Goal: Register for event/course

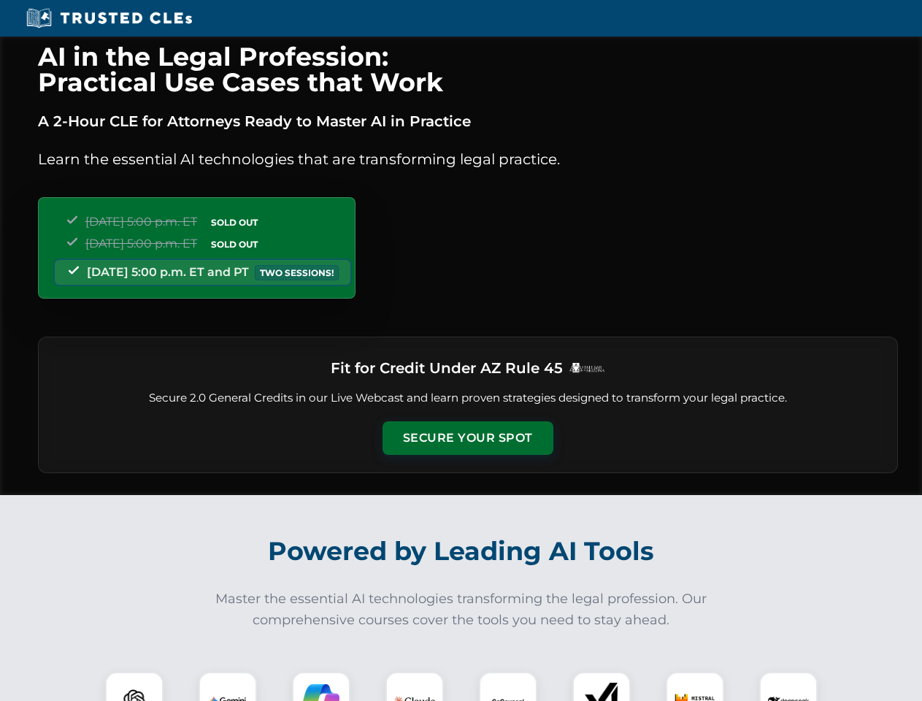
click at [467, 438] on button "Secure Your Spot" at bounding box center [468, 438] width 171 height 34
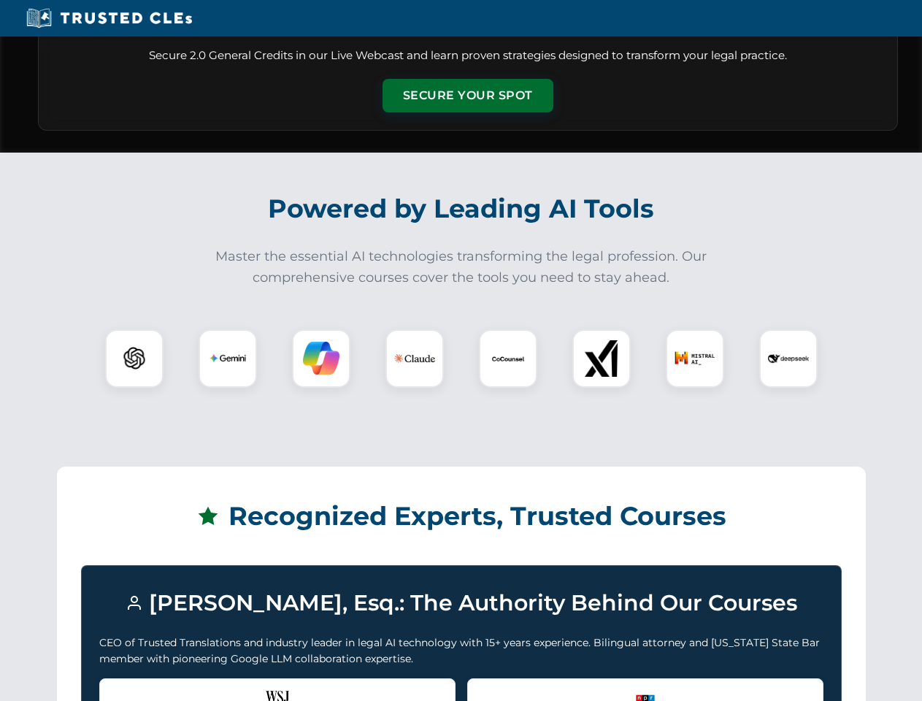
click at [228, 686] on div "Recognized by the WSJ [PERSON_NAME] was featured for his expertise in AI legal …" at bounding box center [277, 707] width 356 height 58
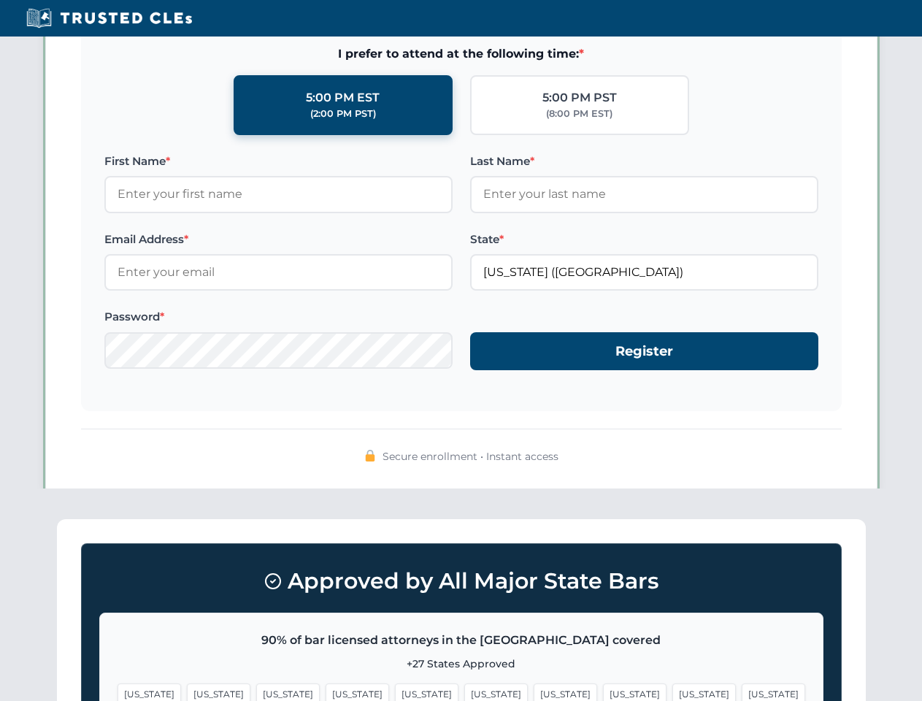
click at [534, 686] on span "[US_STATE]" at bounding box center [566, 693] width 64 height 21
click at [672, 686] on span "[US_STATE]" at bounding box center [704, 693] width 64 height 21
